Goal: Task Accomplishment & Management: Use online tool/utility

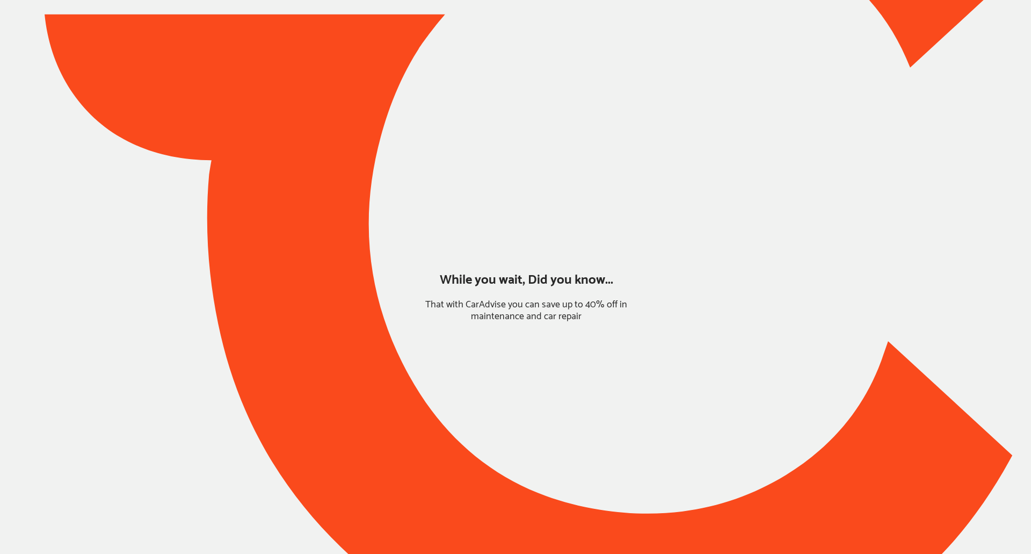
type input "*******"
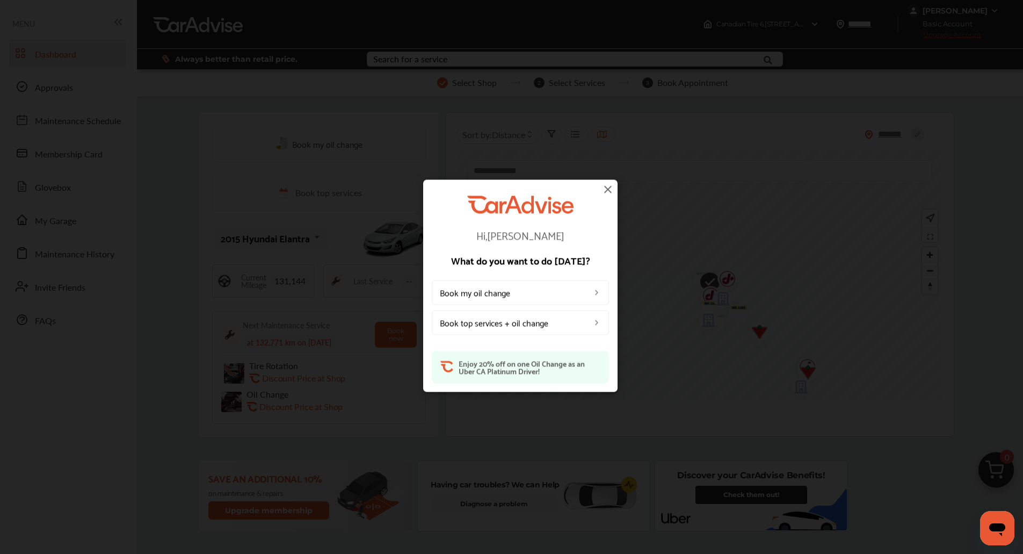
click at [607, 194] on img at bounding box center [607, 189] width 13 height 13
